Goal: Task Accomplishment & Management: Use online tool/utility

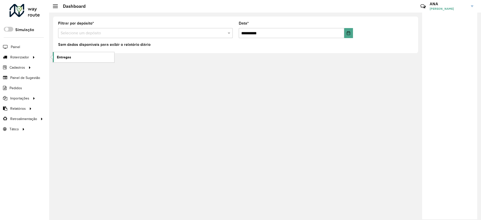
click at [66, 59] on span "Entregas" at bounding box center [64, 57] width 14 height 5
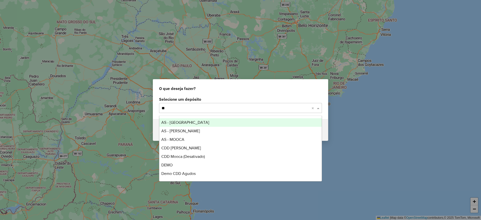
type input "***"
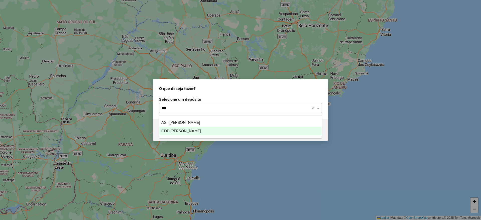
click at [226, 131] on div "CDD [PERSON_NAME]" at bounding box center [240, 131] width 162 height 9
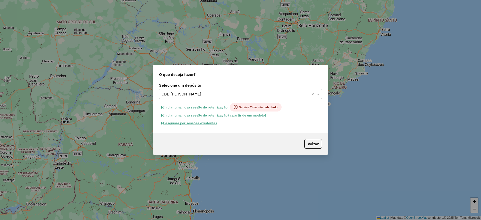
click at [193, 124] on button "Pesquisar por sessões existentes" at bounding box center [189, 123] width 60 height 8
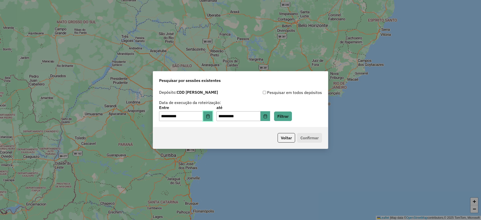
click at [210, 115] on icon "Choose Date" at bounding box center [208, 116] width 4 height 4
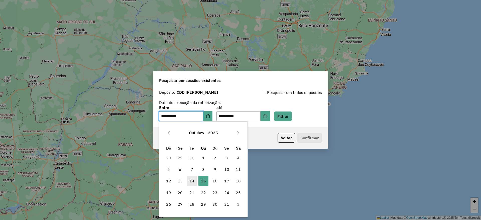
click at [192, 179] on span "14" at bounding box center [192, 181] width 10 height 10
type input "**********"
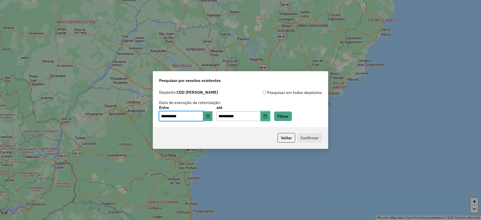
click at [270, 113] on button "Choose Date" at bounding box center [266, 116] width 10 height 10
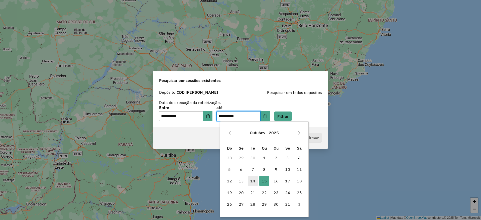
click at [257, 179] on span "14" at bounding box center [253, 181] width 10 height 10
type input "**********"
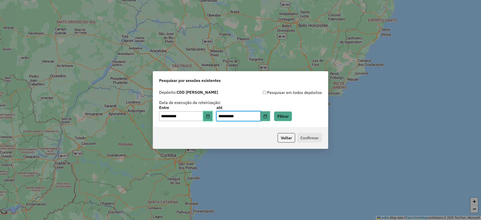
click at [210, 118] on icon "Choose Date" at bounding box center [208, 116] width 4 height 4
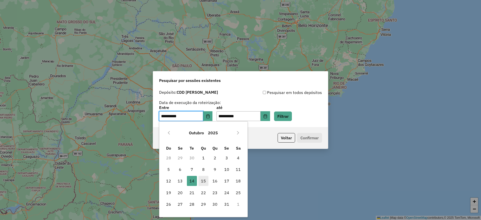
click at [203, 181] on span "15" at bounding box center [204, 181] width 10 height 10
type input "**********"
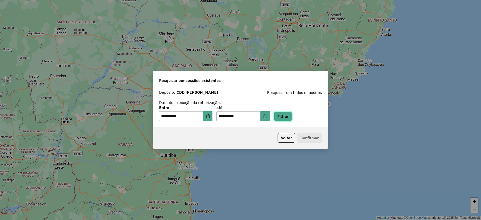
click at [288, 118] on button "Filtrar" at bounding box center [283, 117] width 18 height 10
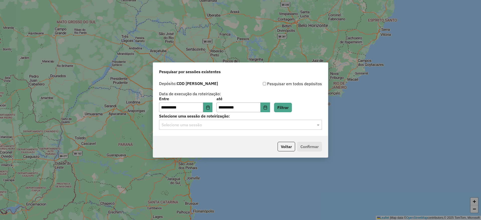
click at [239, 126] on input "text" at bounding box center [236, 125] width 148 height 6
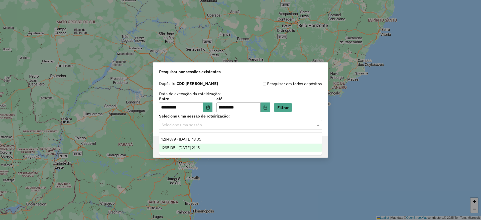
click at [211, 148] on div "1295105 - 15/10/2025 21:15" at bounding box center [240, 148] width 162 height 9
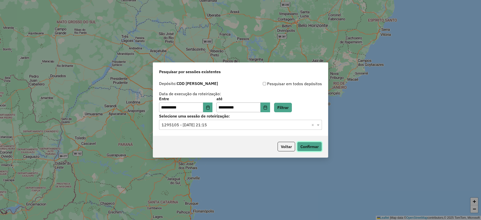
click at [309, 146] on button "Confirmar" at bounding box center [309, 147] width 25 height 10
click at [210, 108] on icon "Choose Date" at bounding box center [208, 108] width 4 height 4
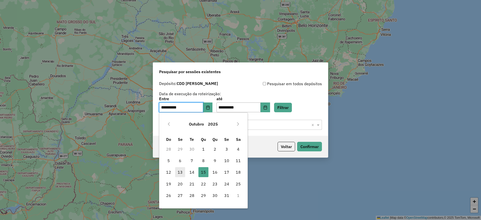
click at [179, 171] on span "13" at bounding box center [180, 172] width 10 height 10
type input "**********"
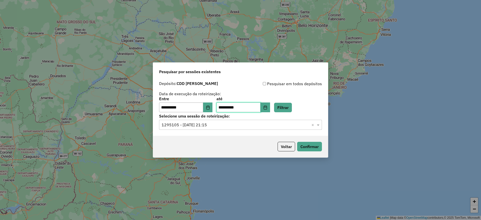
click at [261, 108] on input "**********" at bounding box center [239, 108] width 44 height 10
click at [267, 107] on icon "Choose Date" at bounding box center [265, 108] width 4 height 4
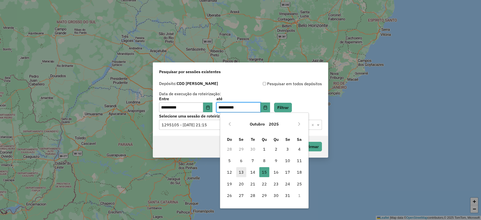
click at [244, 172] on span "13" at bounding box center [241, 172] width 10 height 10
type input "**********"
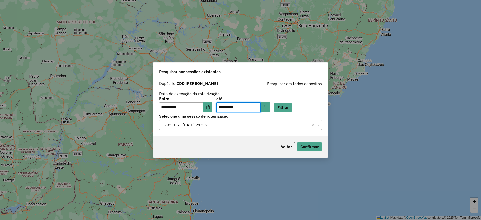
click at [292, 123] on input "text" at bounding box center [236, 125] width 148 height 6
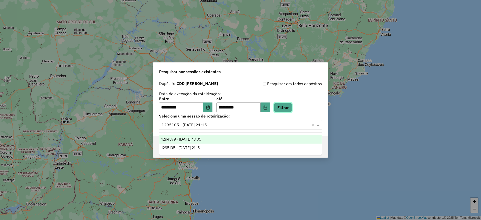
click at [289, 107] on button "Filtrar" at bounding box center [283, 108] width 18 height 10
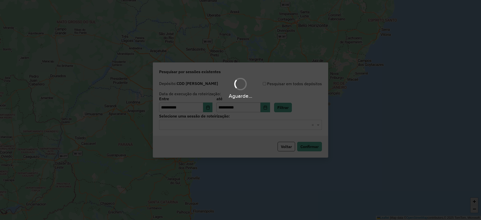
click at [236, 125] on hb-app "**********" at bounding box center [240, 110] width 481 height 220
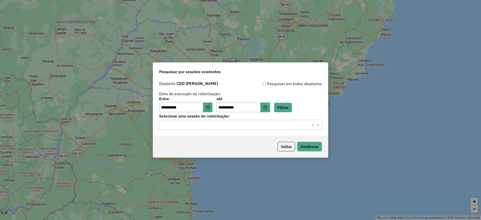
click at [236, 125] on input "text" at bounding box center [236, 125] width 148 height 6
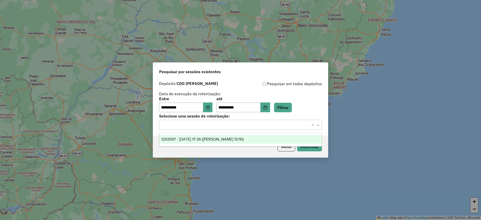
click at [239, 140] on span "1293597 - 13/10/2025 17:36 (Mogi Mirim 13/10)" at bounding box center [202, 139] width 82 height 4
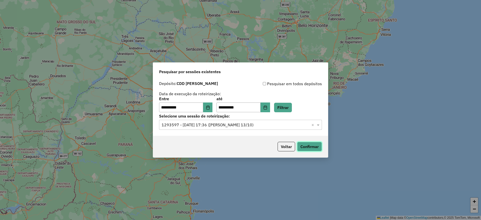
click at [309, 145] on button "Confirmar" at bounding box center [309, 147] width 25 height 10
click at [210, 107] on icon "Choose Date" at bounding box center [208, 108] width 4 height 4
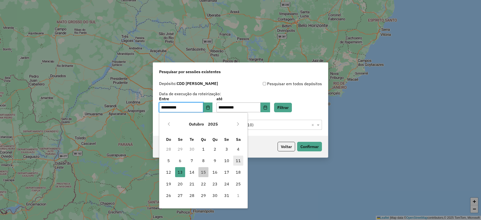
click at [236, 161] on span "11" at bounding box center [238, 161] width 10 height 10
type input "**********"
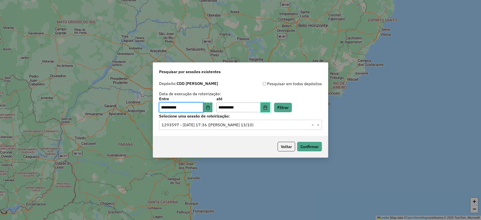
click at [267, 108] on icon "Choose Date" at bounding box center [265, 108] width 3 height 4
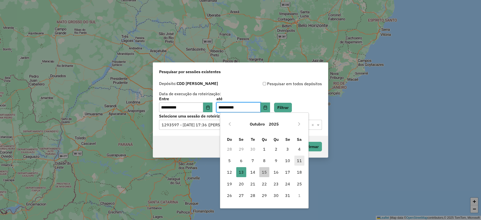
click at [300, 158] on span "11" at bounding box center [300, 161] width 10 height 10
type input "**********"
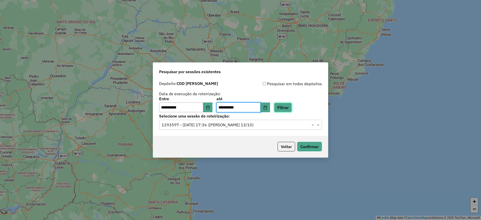
click at [285, 109] on button "Filtrar" at bounding box center [283, 108] width 18 height 10
click at [232, 126] on input "text" at bounding box center [236, 125] width 148 height 6
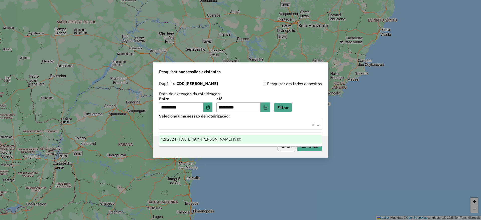
click at [231, 138] on span "1292824 - 11/10/2025 19:11 (Mogi Mirim 11/10)" at bounding box center [201, 139] width 80 height 4
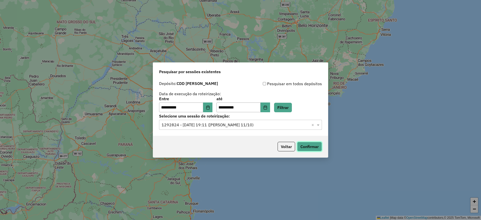
click at [308, 146] on button "Confirmar" at bounding box center [309, 147] width 25 height 10
click at [210, 106] on icon "Choose Date" at bounding box center [208, 108] width 4 height 4
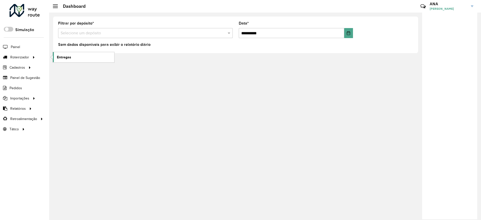
click at [63, 57] on span "Entregas" at bounding box center [64, 57] width 14 height 5
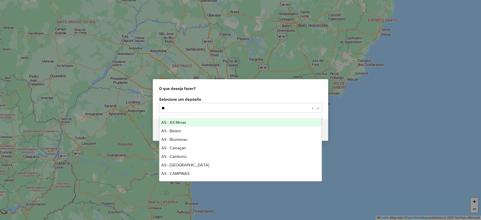
type input "***"
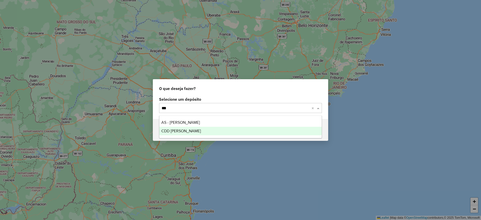
click at [177, 132] on span "CDD [PERSON_NAME]" at bounding box center [181, 131] width 40 height 4
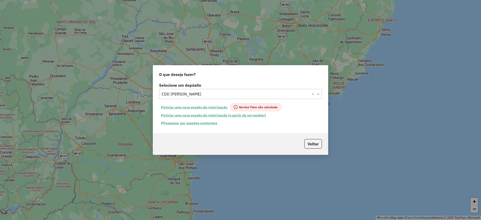
click at [184, 123] on button "Pesquisar por sessões existentes" at bounding box center [189, 123] width 60 height 8
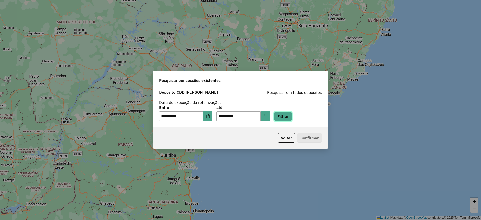
click at [287, 118] on button "Filtrar" at bounding box center [283, 117] width 18 height 10
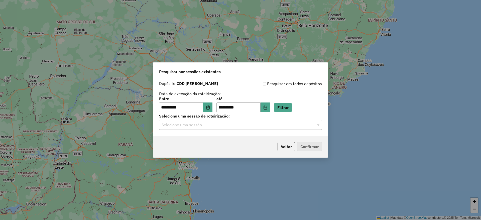
click at [232, 126] on hb-app "**********" at bounding box center [240, 110] width 481 height 220
click at [232, 126] on input "text" at bounding box center [236, 125] width 148 height 6
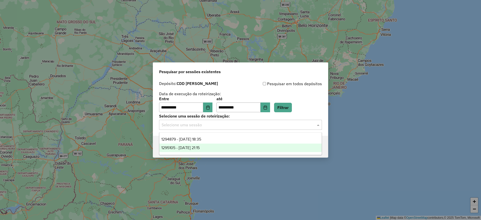
click at [233, 144] on div "1295105 - 15/10/2025 21:15" at bounding box center [240, 148] width 162 height 9
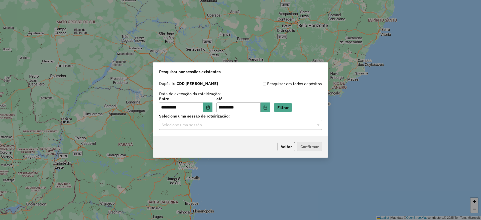
click at [300, 126] on input "text" at bounding box center [236, 125] width 148 height 6
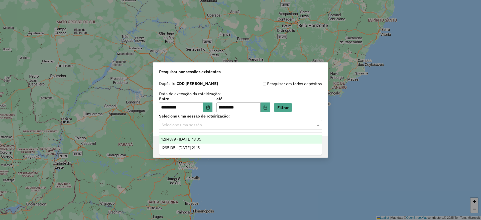
click at [261, 135] on div "1294879 - 15/10/2025 18:35" at bounding box center [240, 139] width 162 height 9
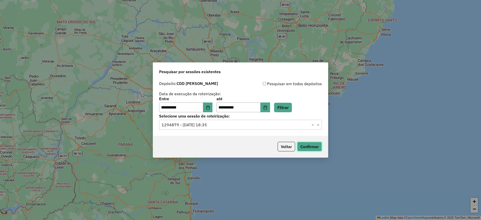
click at [316, 144] on button "Confirmar" at bounding box center [309, 147] width 25 height 10
click at [221, 123] on input "text" at bounding box center [236, 125] width 148 height 6
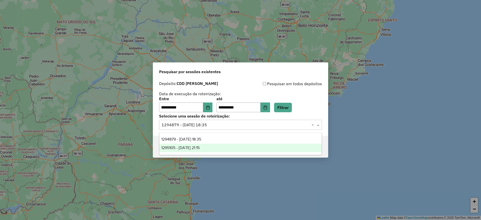
click at [222, 147] on div "1295105 - 15/10/2025 21:15" at bounding box center [240, 148] width 162 height 9
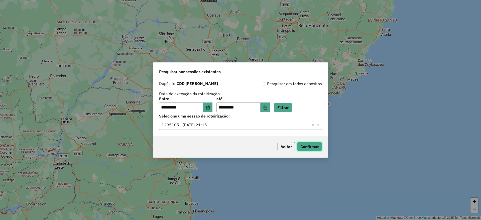
click at [305, 149] on button "Confirmar" at bounding box center [309, 147] width 25 height 10
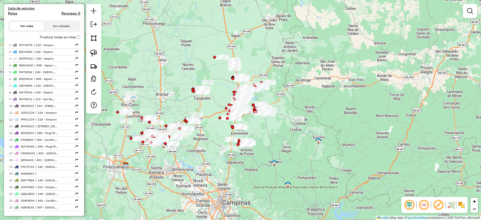
scroll to position [226, 0]
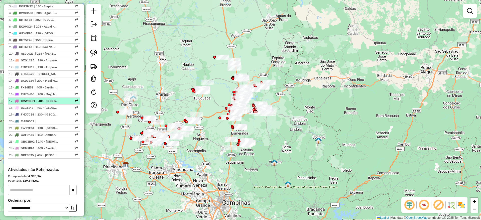
click at [48, 105] on li "17 - CRW6O01 | 401 - Nossa Senhora das Dores, 405 - Jardim Orestes, 407 - Lindó…" at bounding box center [44, 101] width 72 height 7
select select "**********"
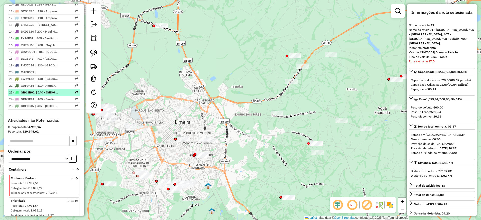
scroll to position [249, 0]
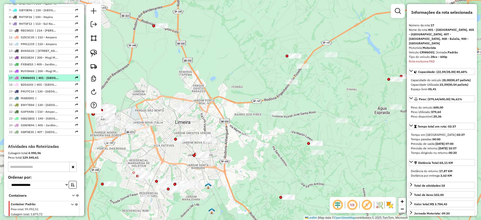
click at [53, 80] on span "| 401 - [GEOGRAPHIC_DATA], 405 - [GEOGRAPHIC_DATA], 407 - [GEOGRAPHIC_DATA], 40…" at bounding box center [47, 78] width 23 height 5
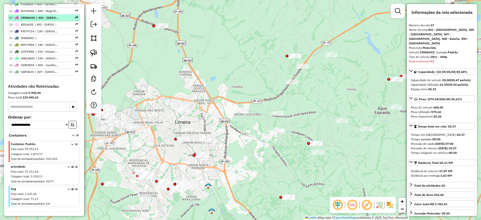
scroll to position [324, 0]
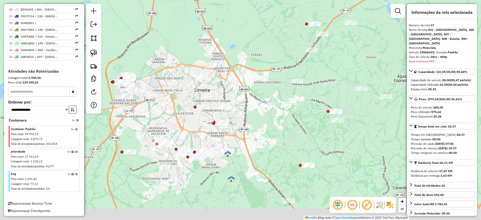
drag, startPoint x: 220, startPoint y: 109, endPoint x: 240, endPoint y: 77, distance: 37.6
click at [240, 77] on div "Janela de atendimento Grade de atendimento Capacidade Transportadoras Veículos …" at bounding box center [240, 110] width 481 height 220
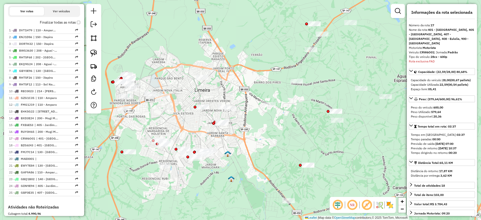
scroll to position [226, 0]
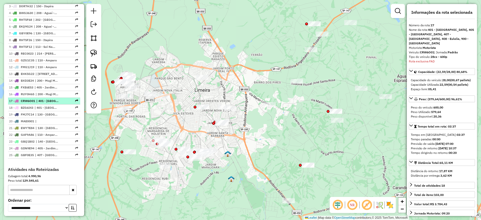
click at [45, 103] on span "| 401 - [GEOGRAPHIC_DATA], 405 - [GEOGRAPHIC_DATA], 407 - [GEOGRAPHIC_DATA], 40…" at bounding box center [47, 101] width 23 height 5
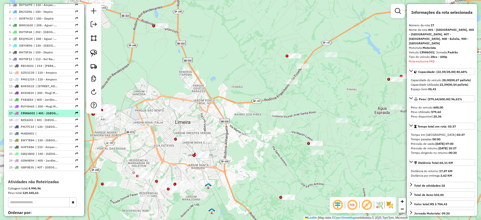
scroll to position [211, 0]
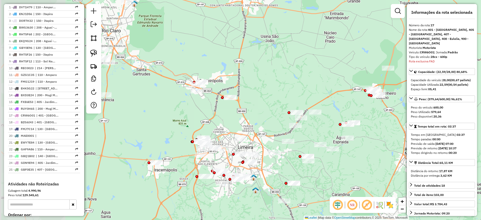
drag, startPoint x: 157, startPoint y: 184, endPoint x: 234, endPoint y: 206, distance: 80.6
click at [234, 206] on div "Janela de atendimento Grade de atendimento Capacidade Transportadoras Veículos …" at bounding box center [240, 110] width 481 height 220
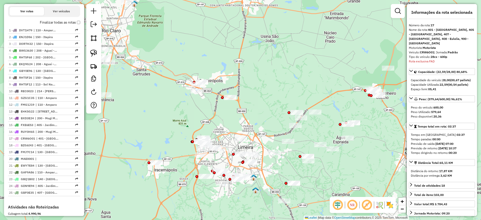
scroll to position [226, 0]
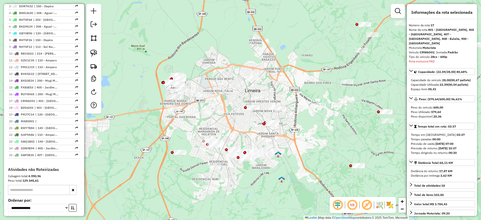
drag, startPoint x: 270, startPoint y: 179, endPoint x: 247, endPoint y: 135, distance: 49.2
click at [247, 135] on div "Janela de atendimento Grade de atendimento Capacidade Transportadoras Veículos …" at bounding box center [240, 110] width 481 height 220
click at [40, 103] on span "| 401 - [GEOGRAPHIC_DATA], 405 - [GEOGRAPHIC_DATA], 407 - [GEOGRAPHIC_DATA], 40…" at bounding box center [47, 101] width 23 height 5
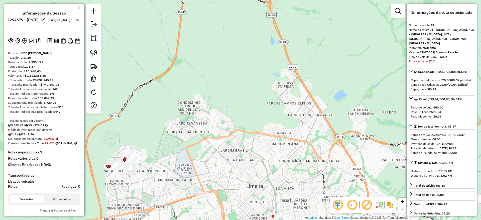
scroll to position [330, 0]
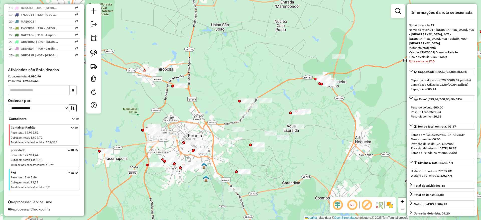
click at [341, 208] on em at bounding box center [338, 205] width 12 height 12
click at [367, 205] on em at bounding box center [367, 205] width 12 height 12
click at [394, 203] on img at bounding box center [390, 205] width 8 height 8
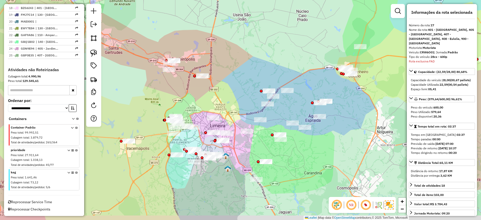
drag, startPoint x: 285, startPoint y: 182, endPoint x: 308, endPoint y: 171, distance: 25.1
click at [308, 171] on div "Janela de atendimento Grade de atendimento Capacidade Transportadoras Veículos …" at bounding box center [240, 110] width 481 height 220
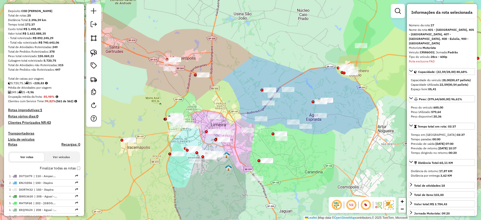
scroll to position [0, 0]
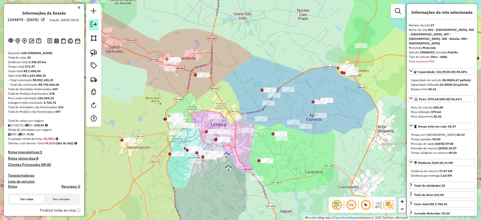
click at [97, 33] on link at bounding box center [93, 38] width 11 height 11
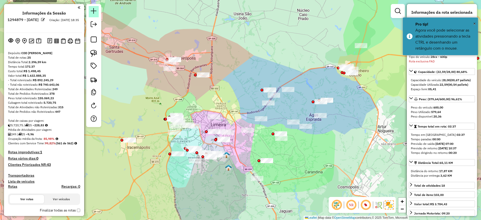
click at [93, 14] on em at bounding box center [94, 11] width 6 height 6
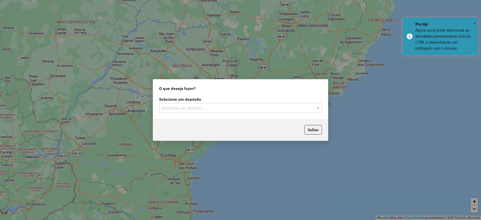
click at [203, 105] on input "text" at bounding box center [236, 108] width 148 height 6
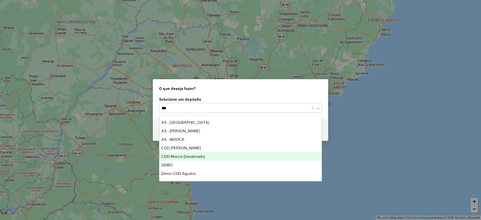
type input "****"
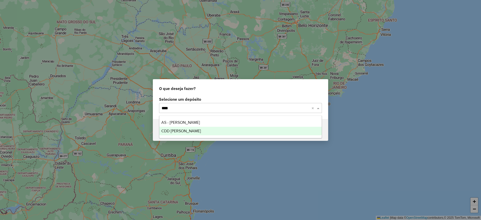
click at [189, 130] on span "CDD [PERSON_NAME]" at bounding box center [181, 131] width 40 height 4
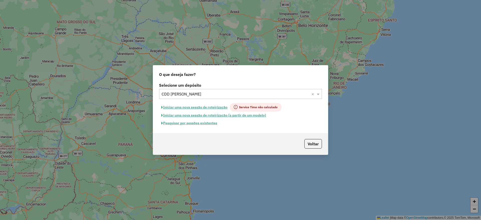
click at [205, 124] on button "Pesquisar por sessões existentes" at bounding box center [189, 123] width 60 height 8
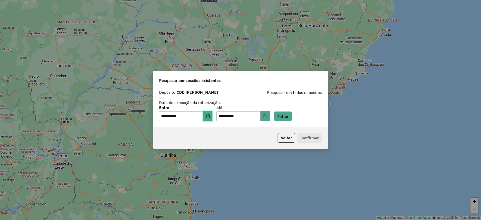
click at [210, 117] on icon "Choose Date" at bounding box center [208, 116] width 4 height 4
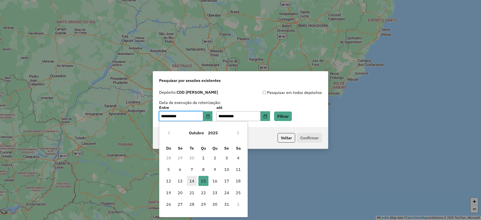
click at [192, 180] on span "14" at bounding box center [192, 181] width 10 height 10
type input "**********"
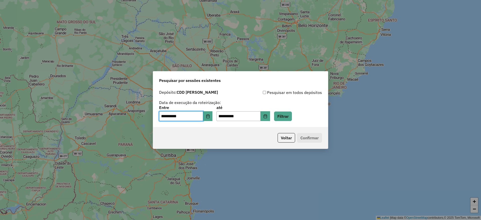
click at [239, 138] on div "Voltar Confirmar" at bounding box center [240, 138] width 175 height 22
click at [243, 132] on div "Voltar Confirmar" at bounding box center [240, 138] width 175 height 22
click at [267, 114] on icon "Choose Date" at bounding box center [265, 116] width 4 height 4
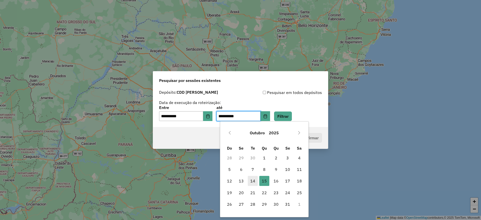
click at [255, 180] on span "14" at bounding box center [253, 181] width 10 height 10
type input "**********"
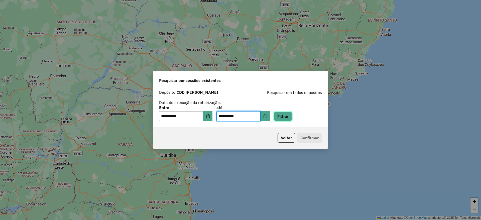
click at [288, 117] on button "Filtrar" at bounding box center [283, 117] width 18 height 10
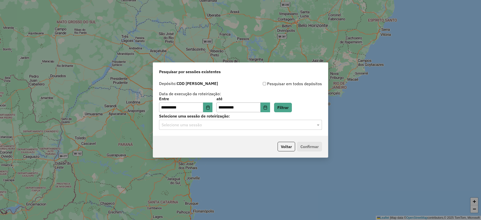
click at [232, 127] on input "text" at bounding box center [236, 125] width 148 height 6
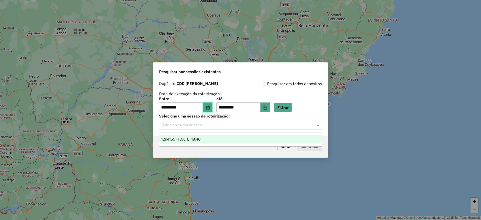
click at [212, 109] on button "Choose Date" at bounding box center [208, 108] width 10 height 10
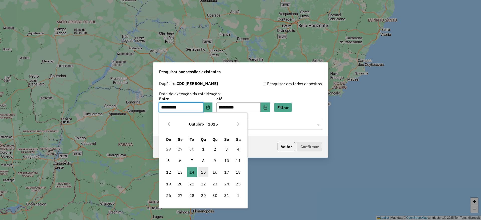
click at [200, 171] on span "15" at bounding box center [204, 172] width 10 height 10
type input "**********"
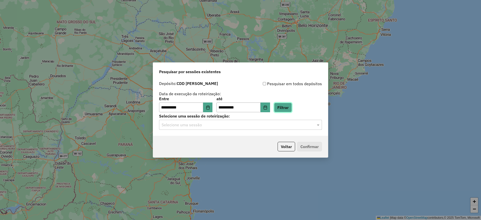
click at [288, 104] on button "Filtrar" at bounding box center [283, 108] width 18 height 10
click at [237, 125] on input "text" at bounding box center [236, 125] width 148 height 6
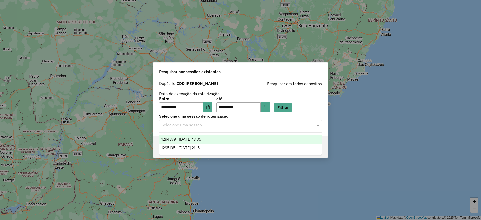
click at [205, 136] on div "1294879 - 15/10/2025 18:35" at bounding box center [240, 139] width 162 height 9
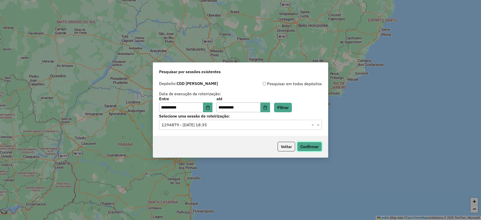
click at [314, 146] on button "Confirmar" at bounding box center [309, 147] width 25 height 10
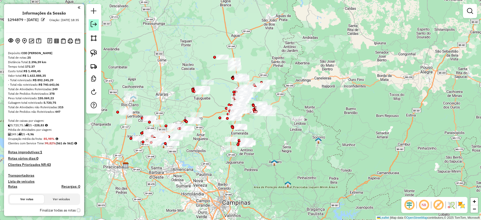
click at [95, 24] on em at bounding box center [94, 24] width 6 height 6
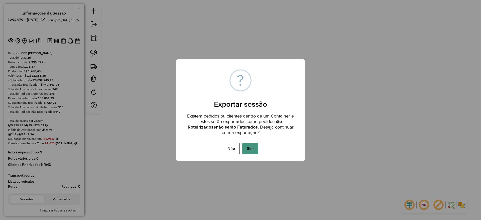
click at [250, 150] on button "Sim" at bounding box center [250, 149] width 16 height 12
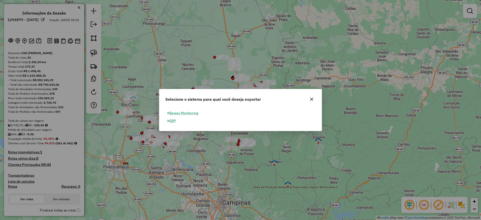
click at [175, 121] on button "ERP" at bounding box center [171, 121] width 13 height 8
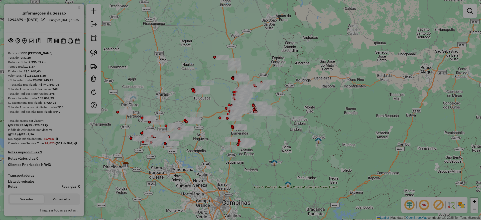
select select "*********"
select select "**"
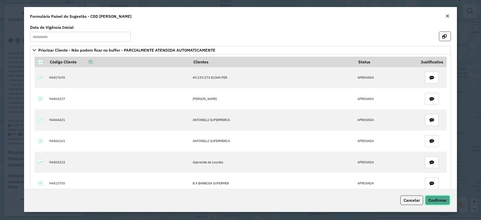
click at [433, 197] on button "Confirmar" at bounding box center [437, 201] width 25 height 10
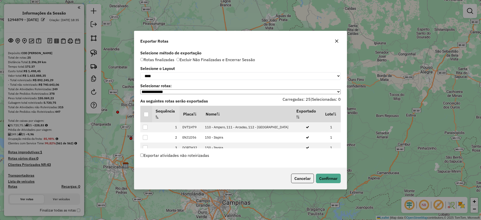
click at [226, 88] on label "Selecionar rotas:" at bounding box center [240, 86] width 201 height 6
click at [192, 74] on select "**********" at bounding box center [240, 76] width 201 height 8
select select "*********"
click at [140, 72] on select "**********" at bounding box center [240, 76] width 201 height 8
click at [334, 179] on button "Confirmar" at bounding box center [328, 179] width 25 height 10
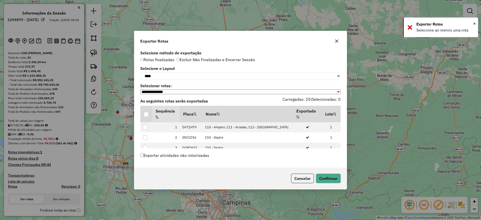
click at [144, 158] on label "Exportar atividades não roteirizadas" at bounding box center [174, 156] width 69 height 10
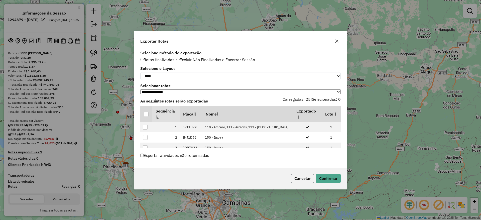
click at [307, 177] on button "Cancelar" at bounding box center [302, 179] width 23 height 10
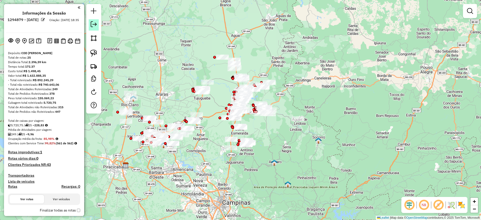
click at [93, 27] on em at bounding box center [94, 24] width 6 height 6
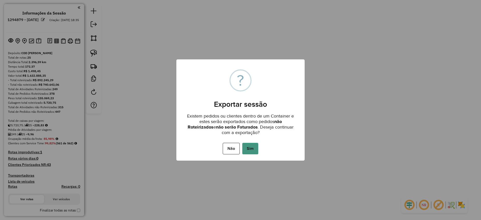
click at [249, 149] on button "Sim" at bounding box center [250, 149] width 16 height 12
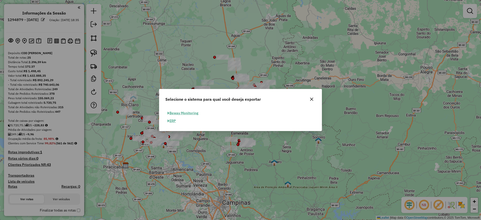
click at [173, 122] on button "ERP" at bounding box center [171, 121] width 13 height 8
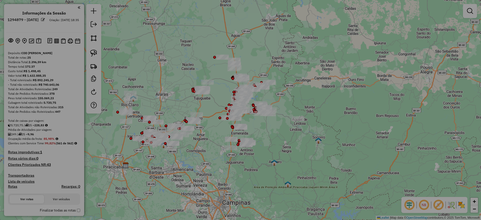
select select "*********"
select select "**"
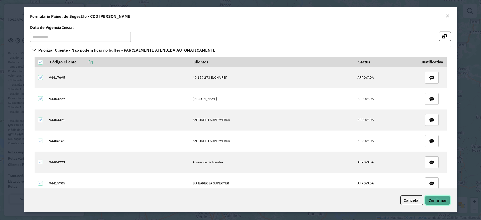
click at [435, 198] on span "Confirmar" at bounding box center [438, 200] width 18 height 5
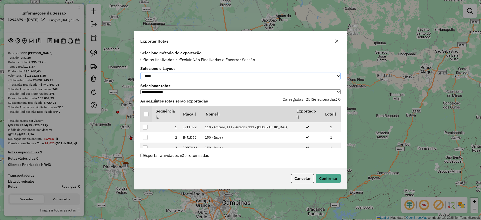
click at [212, 77] on select "**********" at bounding box center [240, 76] width 201 height 8
click at [140, 72] on select "**********" at bounding box center [240, 76] width 201 height 8
click at [144, 156] on label "Exportar atividades não roteirizadas" at bounding box center [174, 156] width 69 height 10
click at [326, 176] on button "Confirmar" at bounding box center [328, 179] width 25 height 10
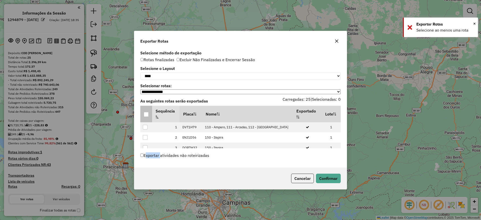
click at [147, 111] on th at bounding box center [146, 114] width 12 height 17
click at [146, 115] on div at bounding box center [146, 114] width 5 height 5
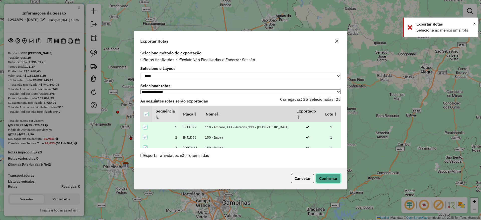
click at [327, 181] on button "Confirmar" at bounding box center [328, 179] width 25 height 10
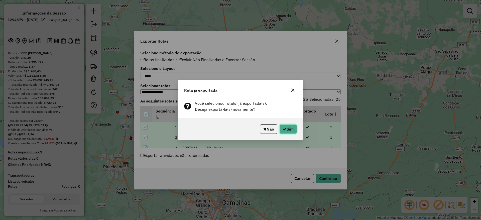
click at [285, 130] on icon "button" at bounding box center [285, 129] width 4 height 4
click at [290, 130] on button "Sim" at bounding box center [289, 129] width 18 height 10
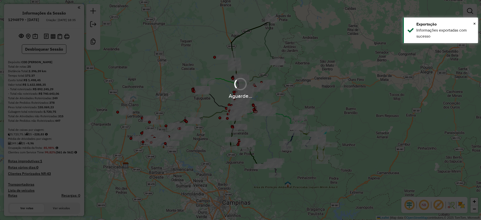
click at [450, 74] on div "Aguarde..." at bounding box center [240, 110] width 481 height 220
click at [474, 24] on span "×" at bounding box center [475, 24] width 3 height 6
click at [373, 53] on div "Aguarde..." at bounding box center [240, 110] width 481 height 220
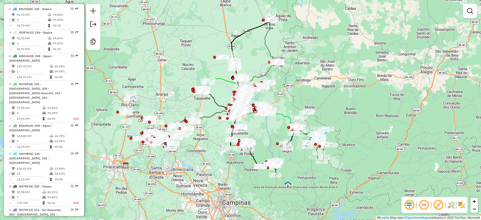
scroll to position [376, 0]
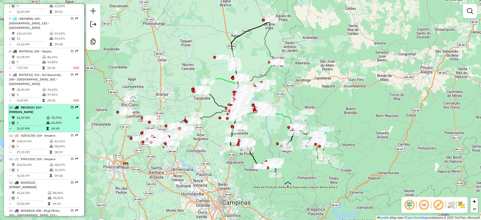
click at [35, 110] on li "10 - REC0023 | 214 - [GEOGRAPHIC_DATA] 21,97 KM 70,77% / 1 65,43% = 21,97 KM 04…" at bounding box center [44, 118] width 72 height 28
select select "**********"
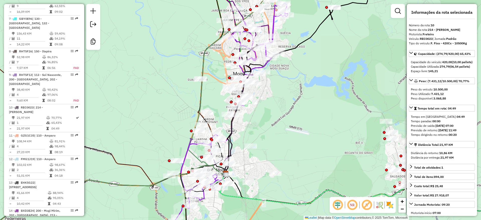
click at [338, 201] on em at bounding box center [338, 205] width 12 height 12
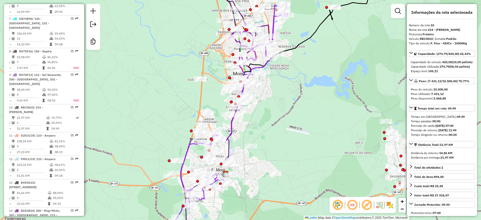
click at [369, 205] on em at bounding box center [367, 205] width 12 height 12
click at [388, 209] on img at bounding box center [390, 205] width 8 height 8
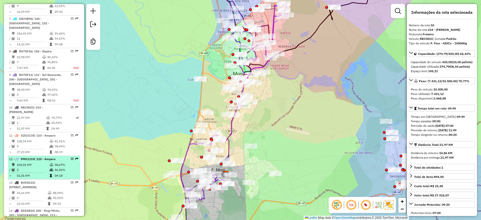
click at [340, 161] on div "Janela de atendimento Grade de atendimento Capacidade Transportadoras Veículos …" at bounding box center [240, 110] width 481 height 220
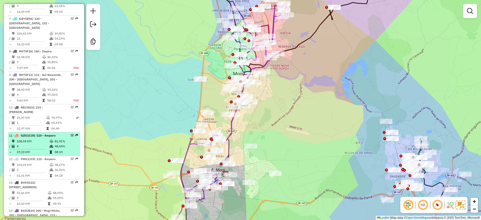
select select "**********"
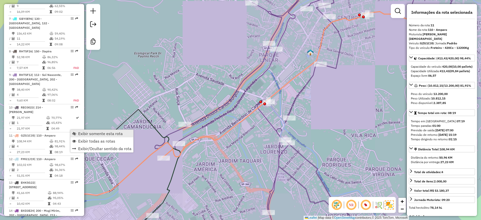
click at [76, 134] on link "Exibir somente esta rota" at bounding box center [101, 134] width 63 height 8
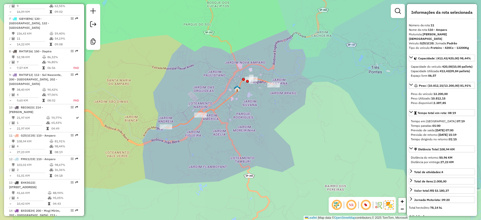
drag, startPoint x: 201, startPoint y: 160, endPoint x: 211, endPoint y: 166, distance: 10.9
click at [211, 166] on div "Janela de atendimento Grade de atendimento Capacidade Transportadoras Veículos …" at bounding box center [240, 110] width 481 height 220
drag, startPoint x: 70, startPoint y: 101, endPoint x: 185, endPoint y: 122, distance: 117.2
click at [228, 123] on div "Janela de atendimento Grade de atendimento Capacidade Transportadoras Veículos …" at bounding box center [240, 110] width 481 height 220
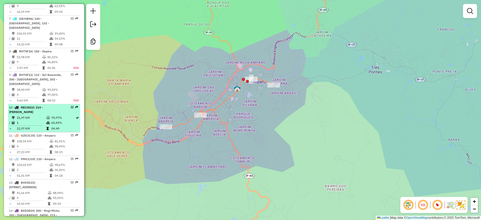
select select "**********"
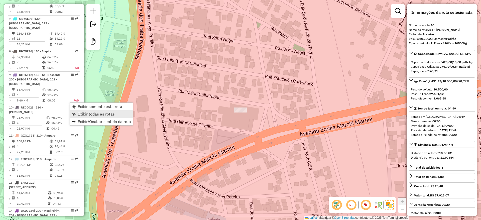
click at [82, 112] on span "Exibir todas as rotas" at bounding box center [96, 114] width 37 height 4
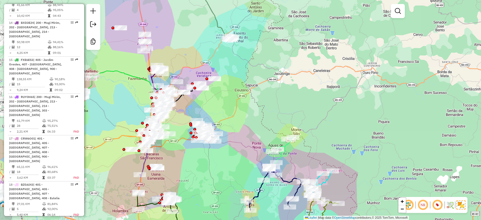
scroll to position [677, 0]
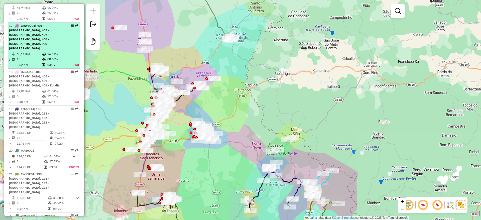
click at [46, 52] on td at bounding box center [44, 54] width 5 height 5
select select "**********"
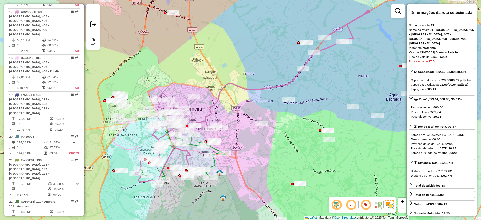
scroll to position [691, 0]
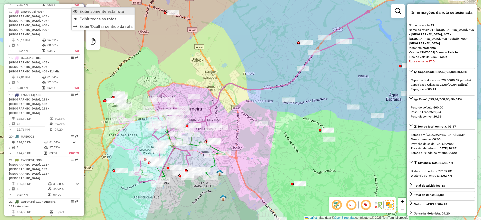
click at [97, 11] on span "Exibir somente esta rota" at bounding box center [101, 11] width 45 height 4
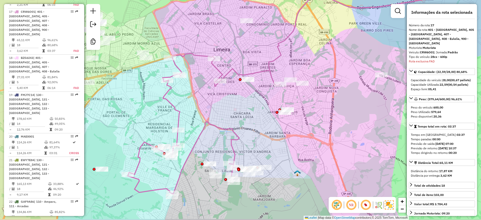
drag, startPoint x: 151, startPoint y: 177, endPoint x: 176, endPoint y: 173, distance: 25.3
click at [176, 173] on div "Janela de atendimento Grade de atendimento Capacidade Transportadoras Veículos …" at bounding box center [240, 110] width 481 height 220
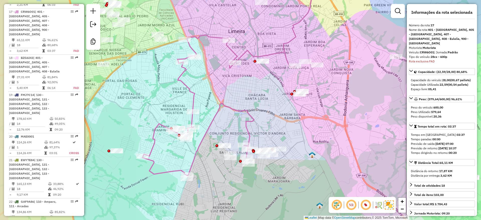
drag, startPoint x: 176, startPoint y: 173, endPoint x: 185, endPoint y: 157, distance: 18.5
click at [192, 154] on div "Janela de atendimento Grade de atendimento Capacidade Transportadoras Veículos …" at bounding box center [240, 110] width 481 height 220
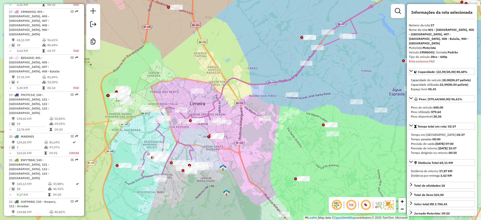
drag, startPoint x: 224, startPoint y: 137, endPoint x: 193, endPoint y: 141, distance: 31.1
click at [193, 141] on div "Janela de atendimento Grade de atendimento Capacidade Transportadoras Veículos …" at bounding box center [240, 110] width 481 height 220
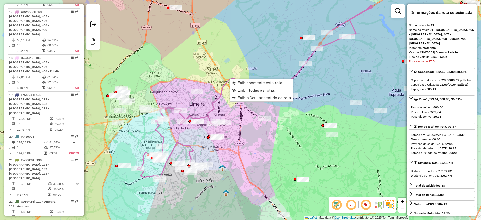
click at [157, 131] on icon at bounding box center [255, 92] width 235 height 173
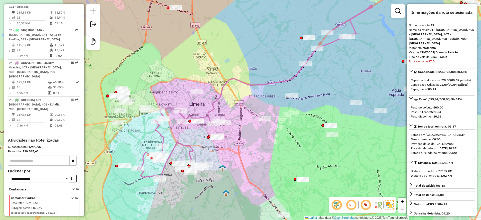
scroll to position [891, 0]
click at [75, 197] on icon at bounding box center [76, 206] width 3 height 19
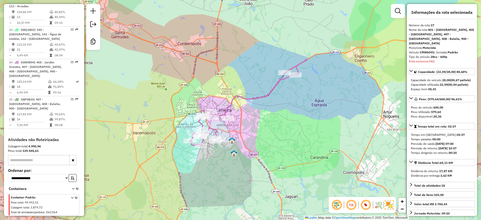
drag, startPoint x: 296, startPoint y: 89, endPoint x: 270, endPoint y: 94, distance: 27.0
click at [270, 94] on div "Janela de atendimento Grade de atendimento Capacidade Transportadoras Veículos …" at bounding box center [240, 110] width 481 height 220
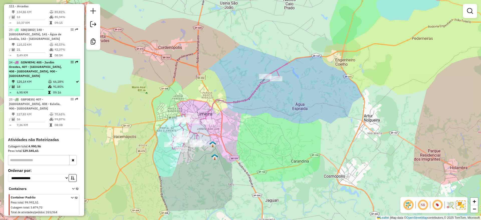
click at [55, 60] on div "24 - GDN9E94 | 405 - [GEOGRAPHIC_DATA], 407 - [GEOGRAPHIC_DATA], 408 - Eulalia,…" at bounding box center [35, 69] width 53 height 18
select select "**********"
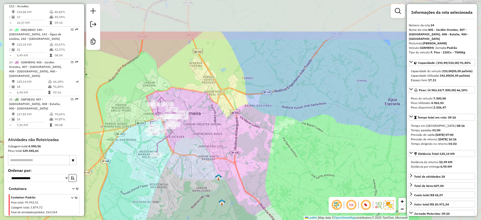
drag, startPoint x: 274, startPoint y: 87, endPoint x: 209, endPoint y: 126, distance: 75.9
click at [209, 126] on div "Janela de atendimento Grade de atendimento Capacidade Transportadoras Veículos …" at bounding box center [240, 110] width 481 height 220
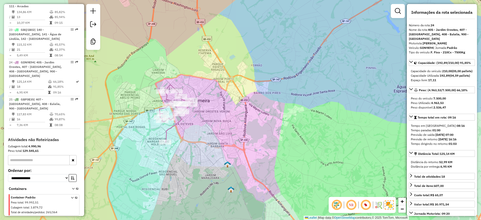
drag, startPoint x: 185, startPoint y: 131, endPoint x: 221, endPoint y: 133, distance: 35.9
click at [221, 133] on div "Janela de atendimento Grade de atendimento Capacidade Transportadoras Veículos …" at bounding box center [240, 110] width 481 height 220
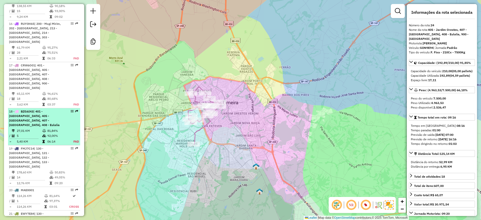
scroll to position [628, 0]
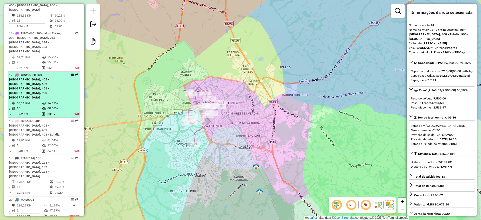
click at [30, 75] on span "| 401 - [GEOGRAPHIC_DATA], 405 - [GEOGRAPHIC_DATA], 407 - [GEOGRAPHIC_DATA], 40…" at bounding box center [29, 86] width 40 height 26
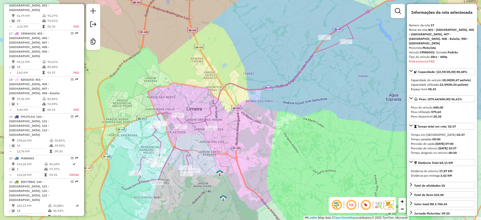
scroll to position [691, 0]
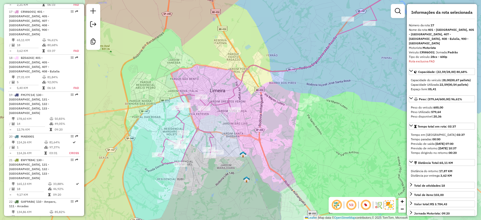
drag, startPoint x: 286, startPoint y: 122, endPoint x: 301, endPoint y: 112, distance: 18.1
click at [301, 112] on div "Janela de atendimento Grade de atendimento Capacidade Transportadoras Veículos …" at bounding box center [240, 110] width 481 height 220
